Goal: Task Accomplishment & Management: Use online tool/utility

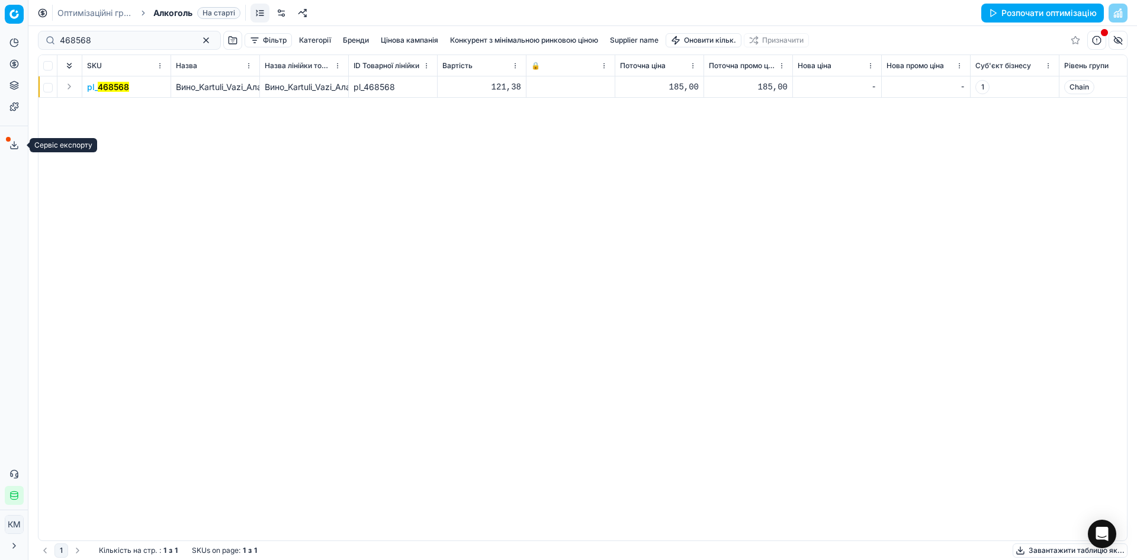
click at [10, 147] on icon at bounding box center [13, 144] width 9 height 9
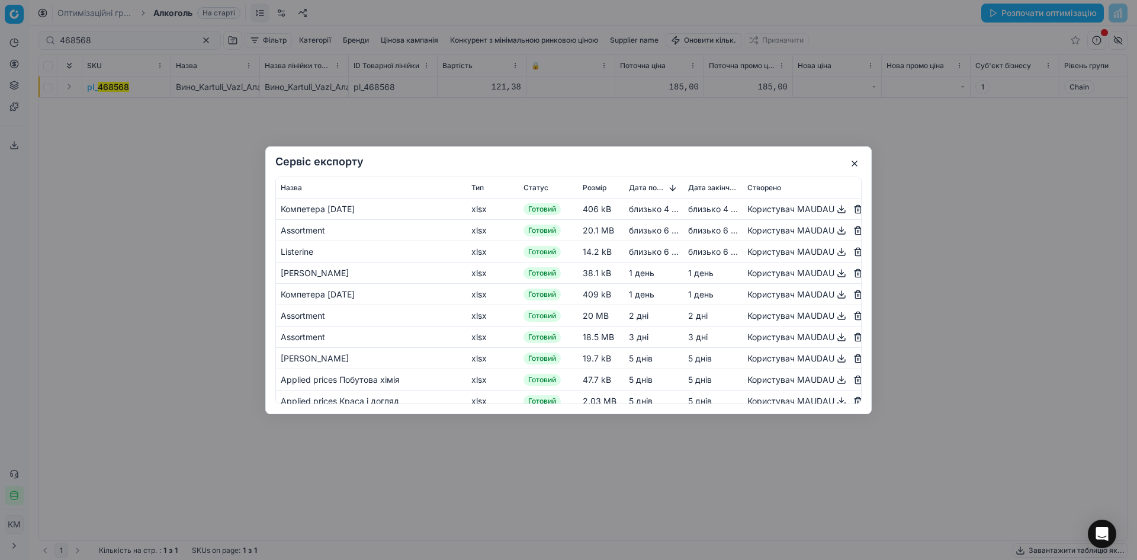
click at [855, 162] on button "button" at bounding box center [854, 163] width 14 height 14
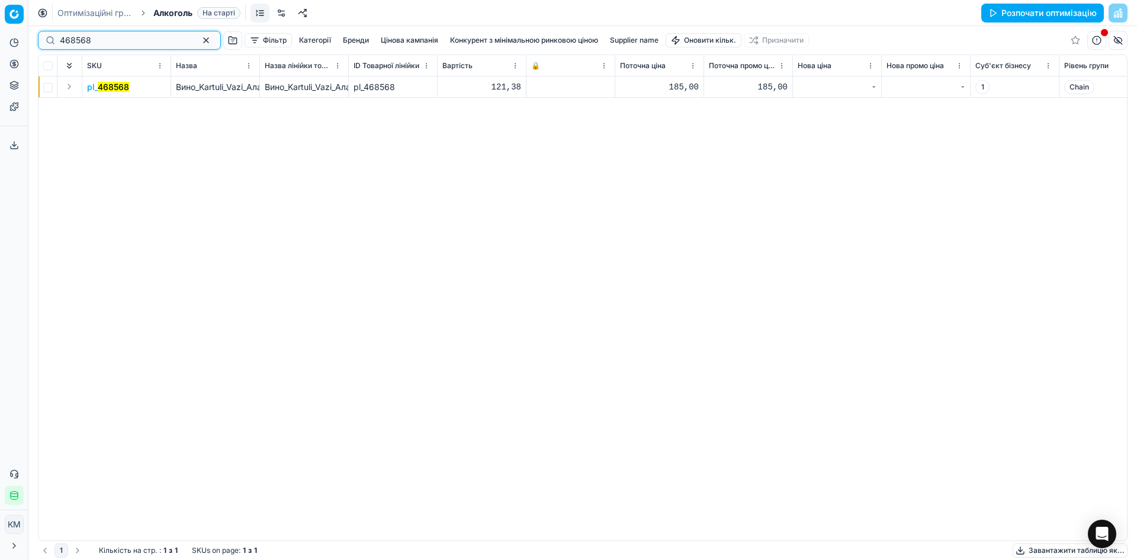
click at [199, 39] on button "button" at bounding box center [206, 40] width 14 height 14
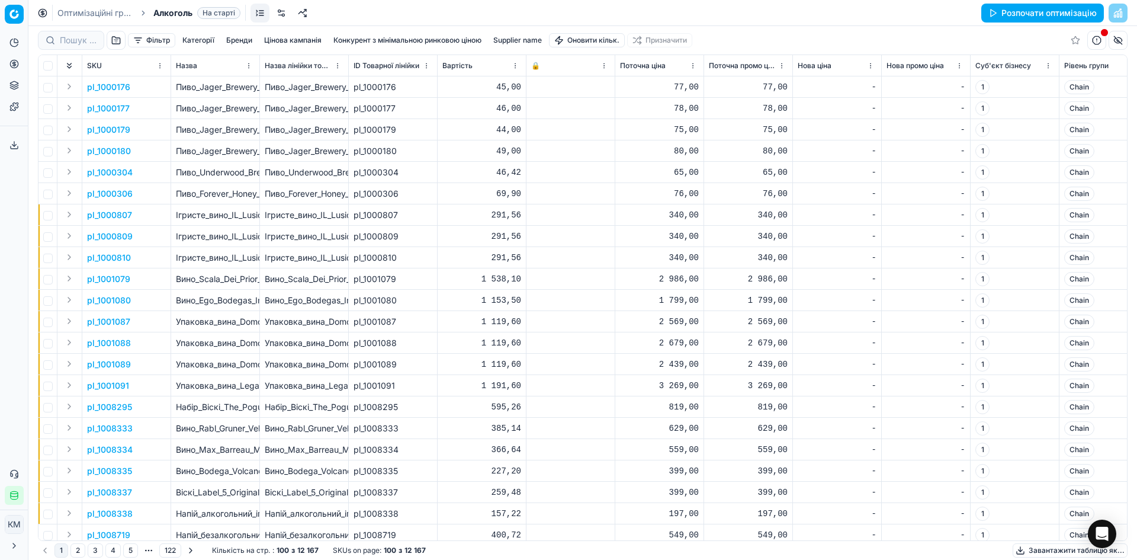
click at [2, 221] on div "Аналітика Цінова оптимізація Асортимент продукції Шаблони Сервіс експорту 69 Зв…" at bounding box center [14, 268] width 28 height 481
click at [258, 12] on link at bounding box center [260, 13] width 19 height 19
click at [18, 521] on html "Pricing platform Аналітика Цінова оптимізація Асортимент продукції Шаблони Серв…" at bounding box center [568, 280] width 1137 height 560
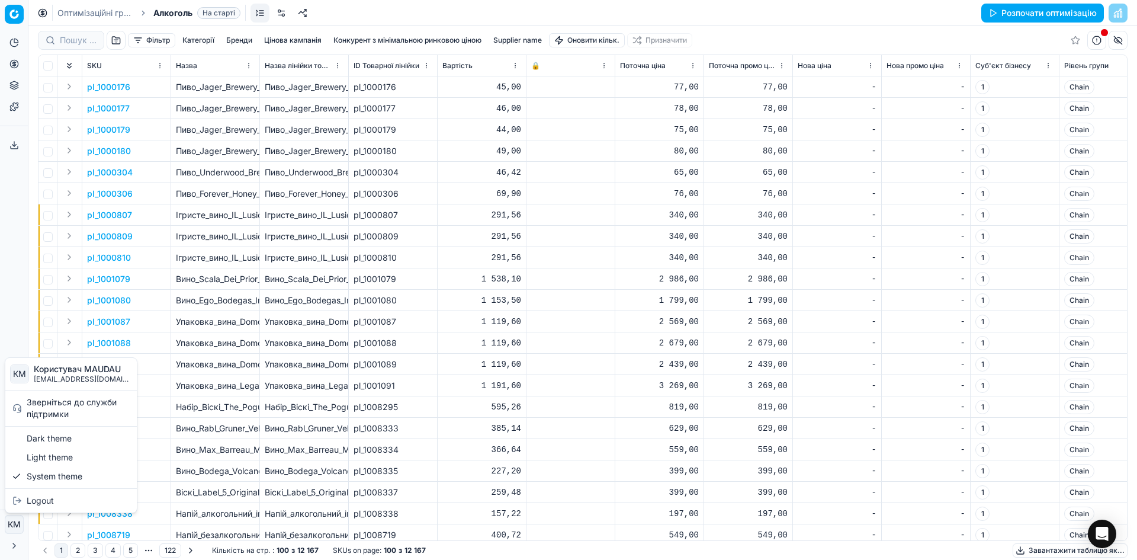
click at [0, 229] on html "Pricing platform Аналітика Цінова оптимізація Асортимент продукції Шаблони Серв…" at bounding box center [568, 280] width 1137 height 560
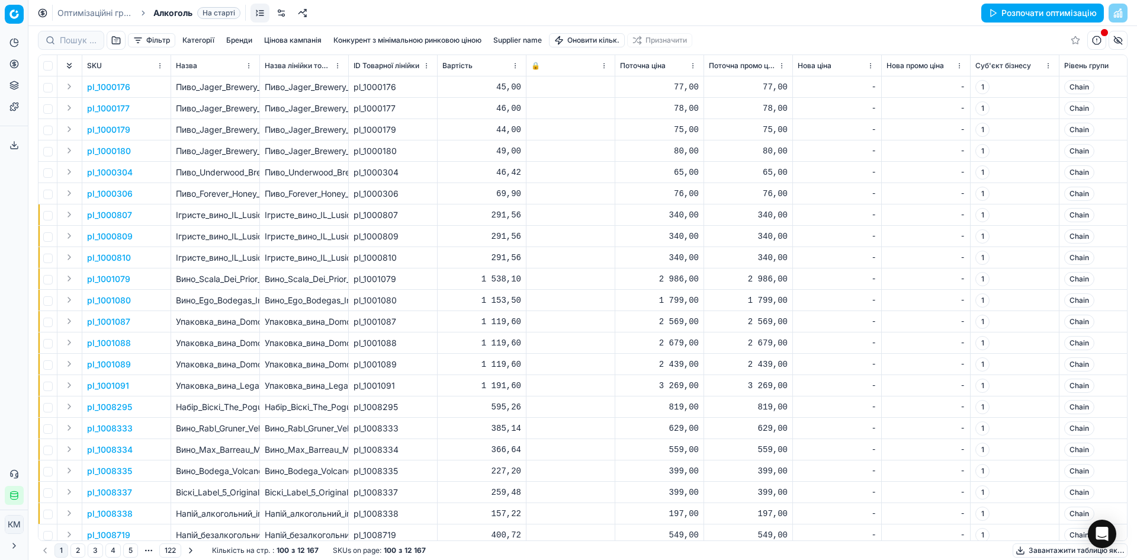
drag, startPoint x: 22, startPoint y: 324, endPoint x: 34, endPoint y: 91, distance: 233.6
click at [22, 321] on div "Аналітика Цінова оптимізація Асортимент продукції Шаблони Сервіс експорту 69 Зв…" at bounding box center [14, 268] width 28 height 481
click at [200, 43] on button "Категорії" at bounding box center [198, 40] width 41 height 14
click at [166, 83] on div "Каталог" at bounding box center [199, 82] width 190 height 21
click at [114, 82] on icon "button" at bounding box center [110, 80] width 9 height 9
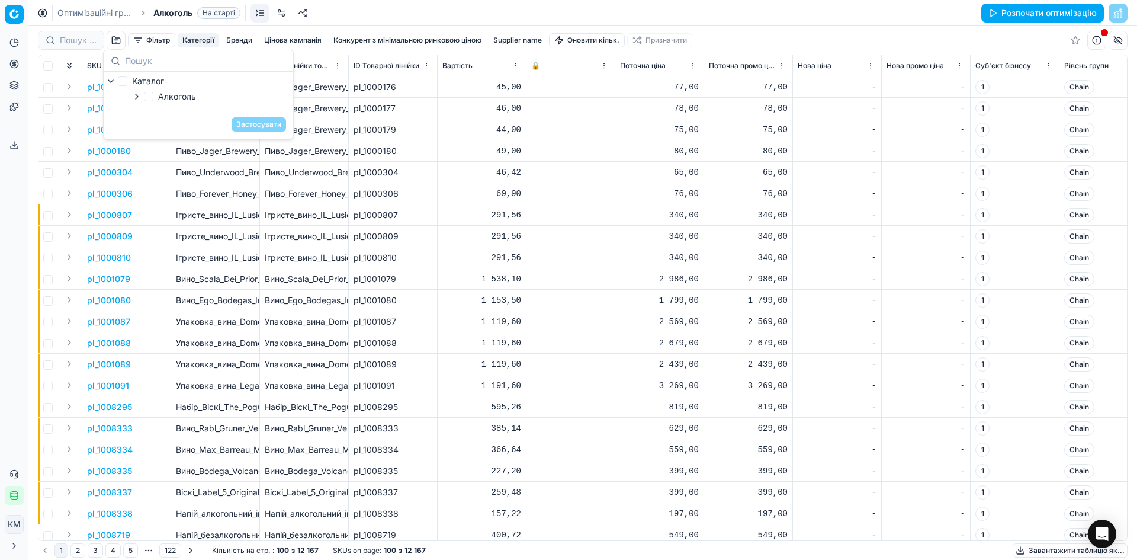
click at [136, 97] on icon "button" at bounding box center [136, 96] width 9 height 9
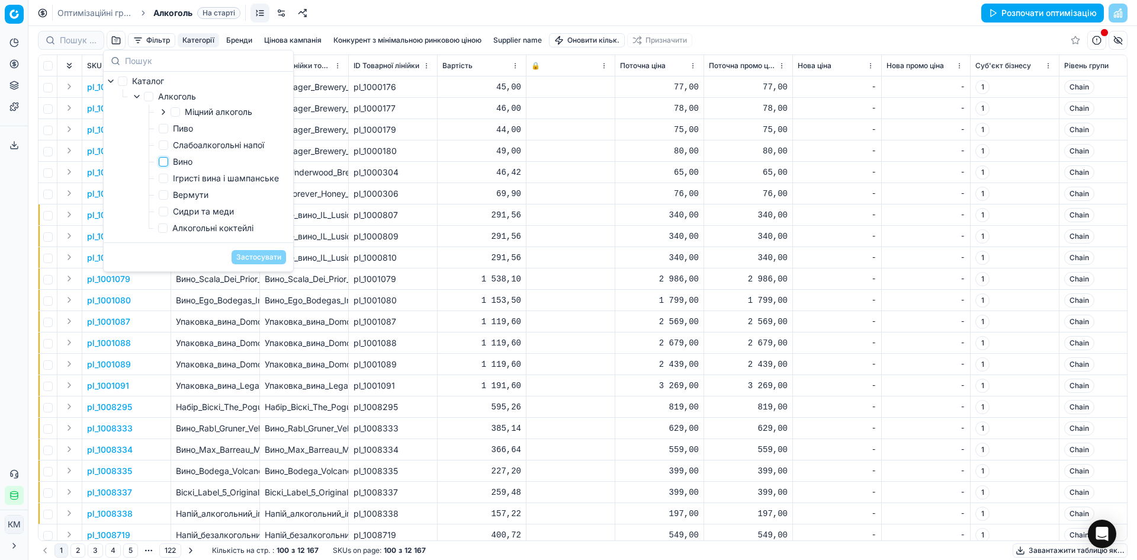
click at [165, 165] on input "Вино" at bounding box center [163, 161] width 9 height 9
checkbox input "true"
click at [165, 181] on input "Ігристі вина і шампанське" at bounding box center [163, 178] width 9 height 9
checkbox input "true"
click at [161, 197] on input "Вермути" at bounding box center [163, 194] width 9 height 9
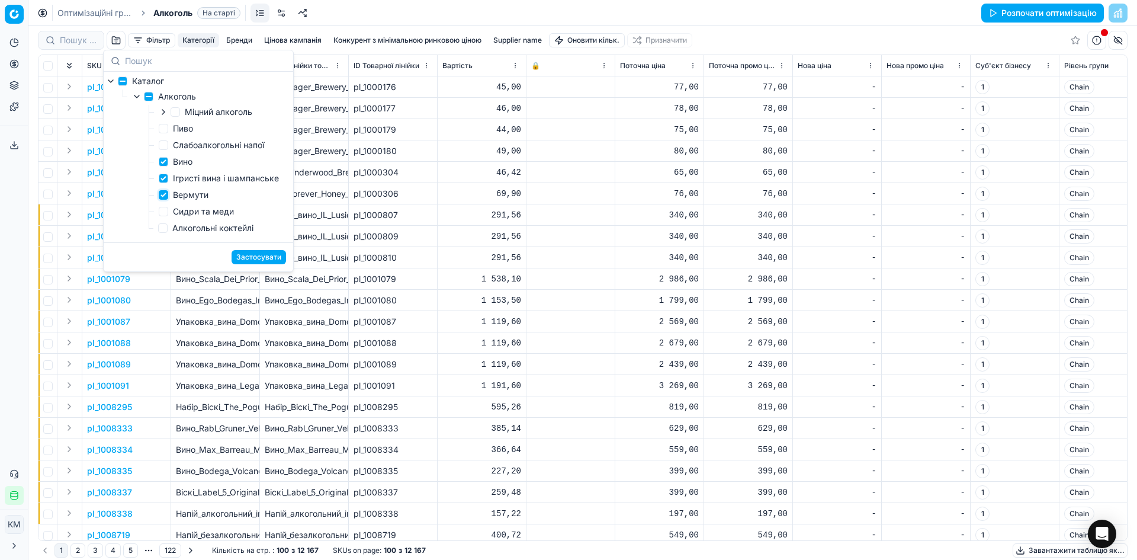
checkbox input "true"
click at [245, 262] on button "Застосувати" at bounding box center [259, 257] width 54 height 14
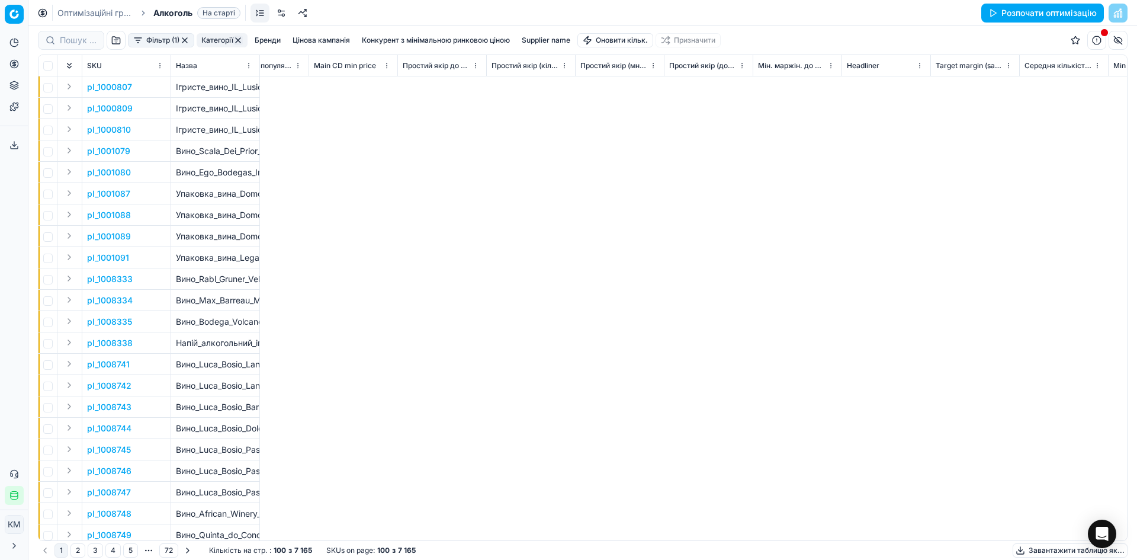
scroll to position [0, 6841]
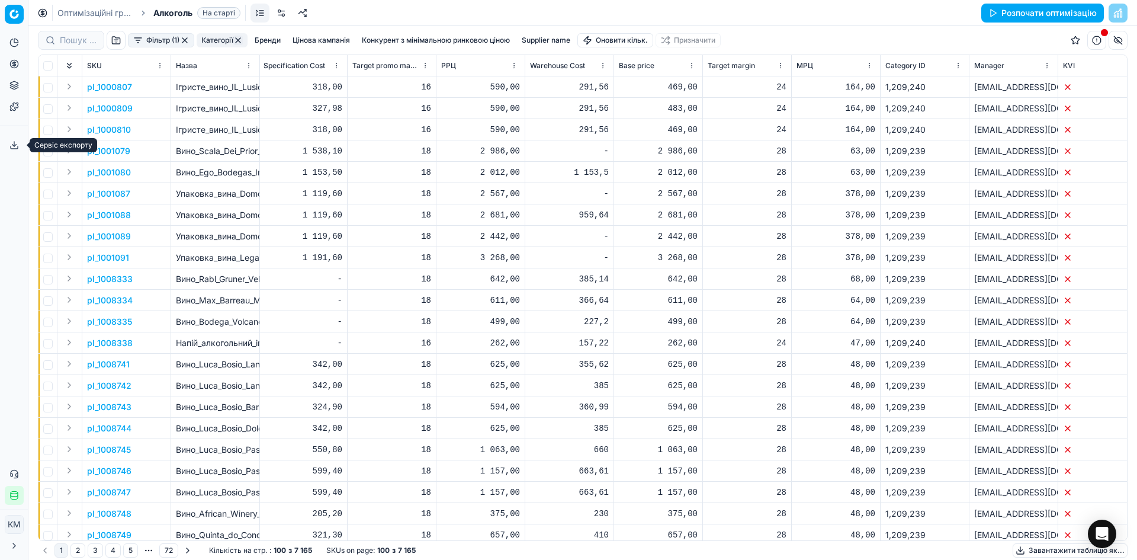
click at [12, 142] on icon at bounding box center [13, 144] width 9 height 9
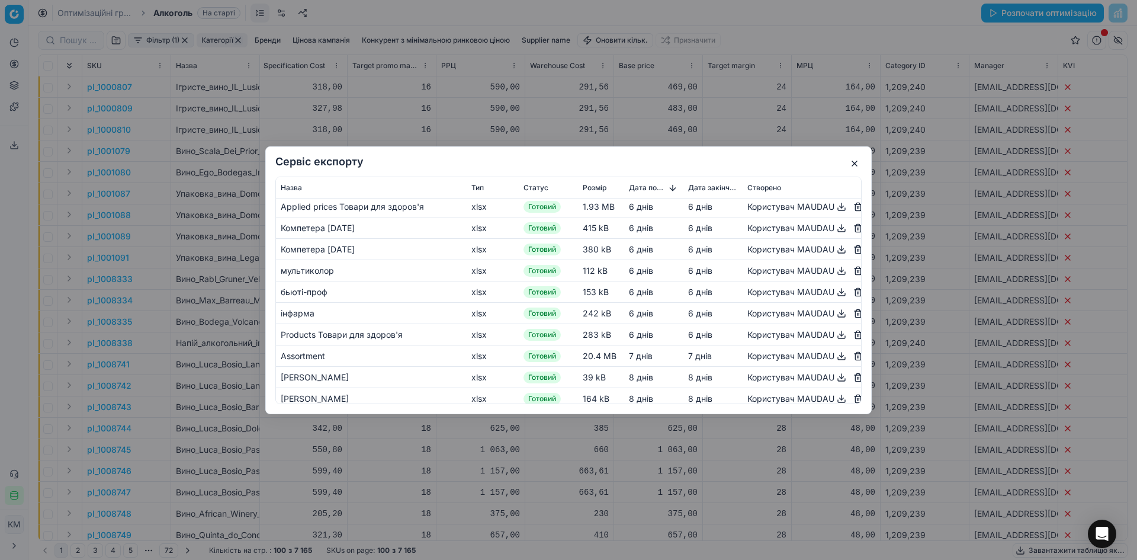
scroll to position [0, 0]
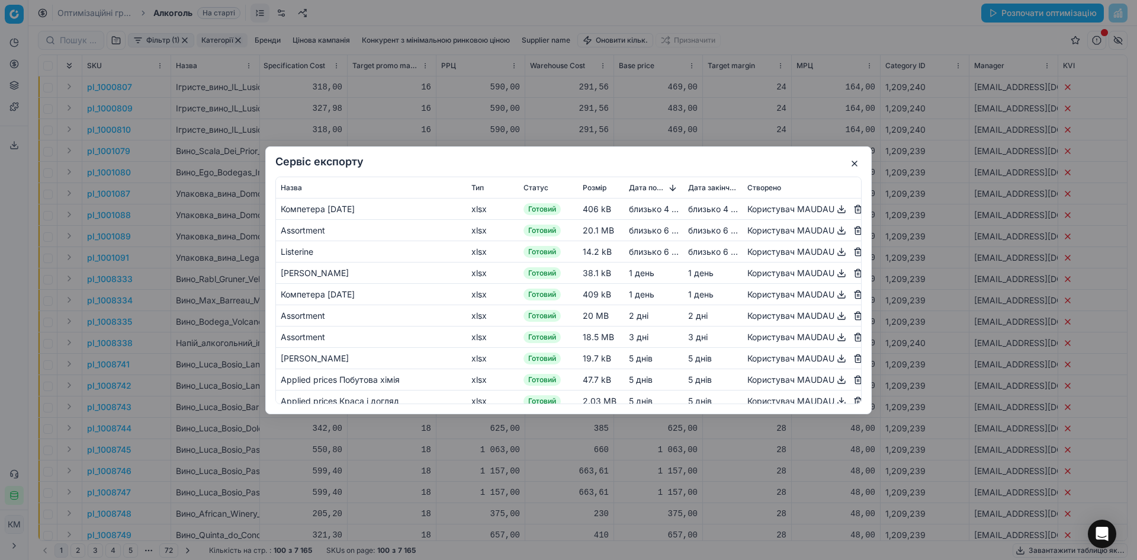
drag, startPoint x: 853, startPoint y: 167, endPoint x: 868, endPoint y: 147, distance: 25.0
click at [855, 166] on button "button" at bounding box center [854, 163] width 14 height 14
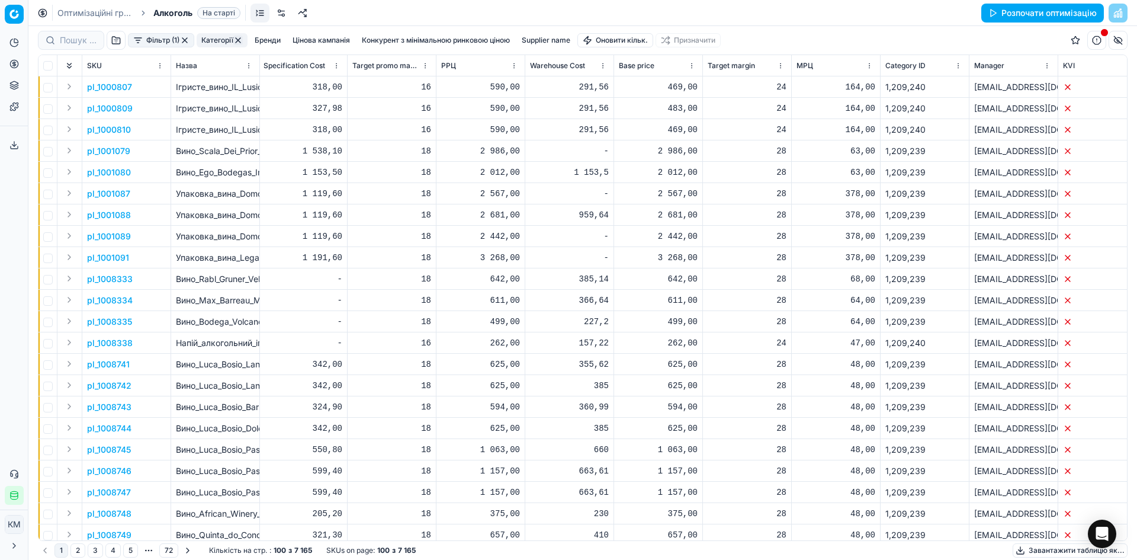
click at [1063, 552] on button "Завантажити таблицю як..." at bounding box center [1070, 550] width 115 height 14
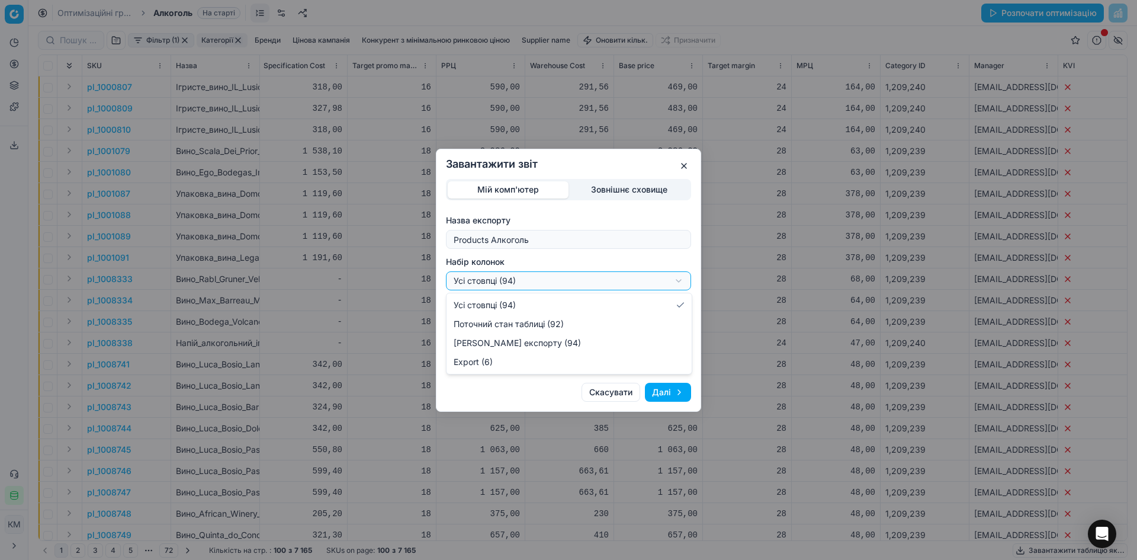
click at [544, 274] on div "Завантажити звіт Мій комп'ютер Зовнішнє сховище Назва експорту Products Алкогол…" at bounding box center [568, 280] width 1137 height 560
click at [549, 393] on div "Завантажити звіт Мій комп'ютер Зовнішнє сховище Назва експорту Products Алкогол…" at bounding box center [568, 280] width 1137 height 560
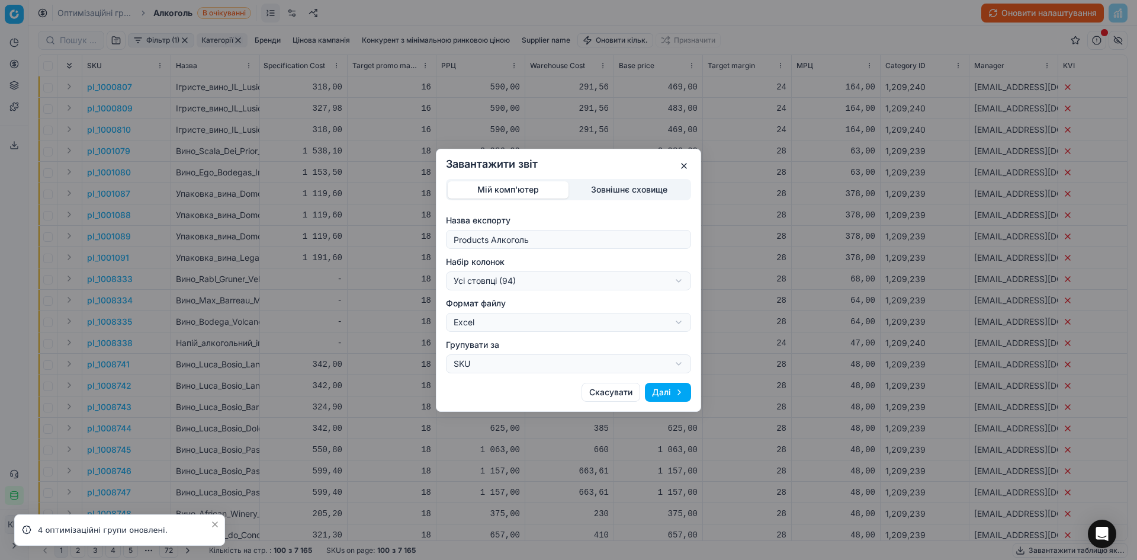
click at [492, 281] on div "Завантажити звіт Мій комп'ютер Зовнішнє сховище Назва експорту Products Алкогол…" at bounding box center [568, 280] width 1137 height 560
click at [514, 281] on div "Завантажити звіт Мій комп'ютер Зовнішнє сховище Назва експорту Products Алкогол…" at bounding box center [568, 280] width 1137 height 560
click at [679, 364] on div "Завантажити звіт Мій комп'ютер Зовнішнє сховище Назва експорту Products Алкогол…" at bounding box center [568, 280] width 1137 height 560
click at [674, 388] on button "Далі" at bounding box center [668, 392] width 46 height 19
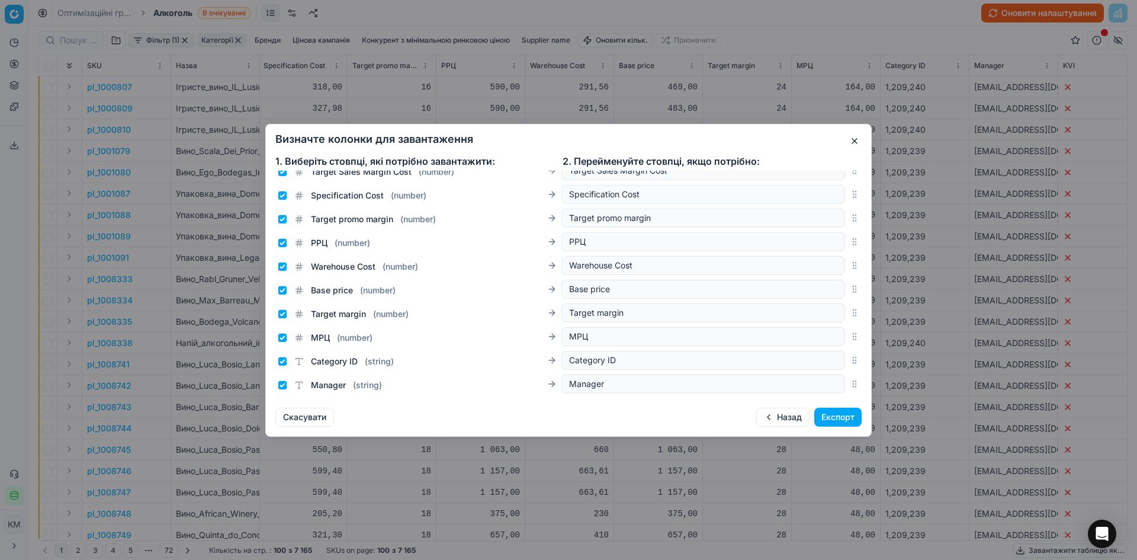
scroll to position [1900, 0]
